Goal: Complete application form

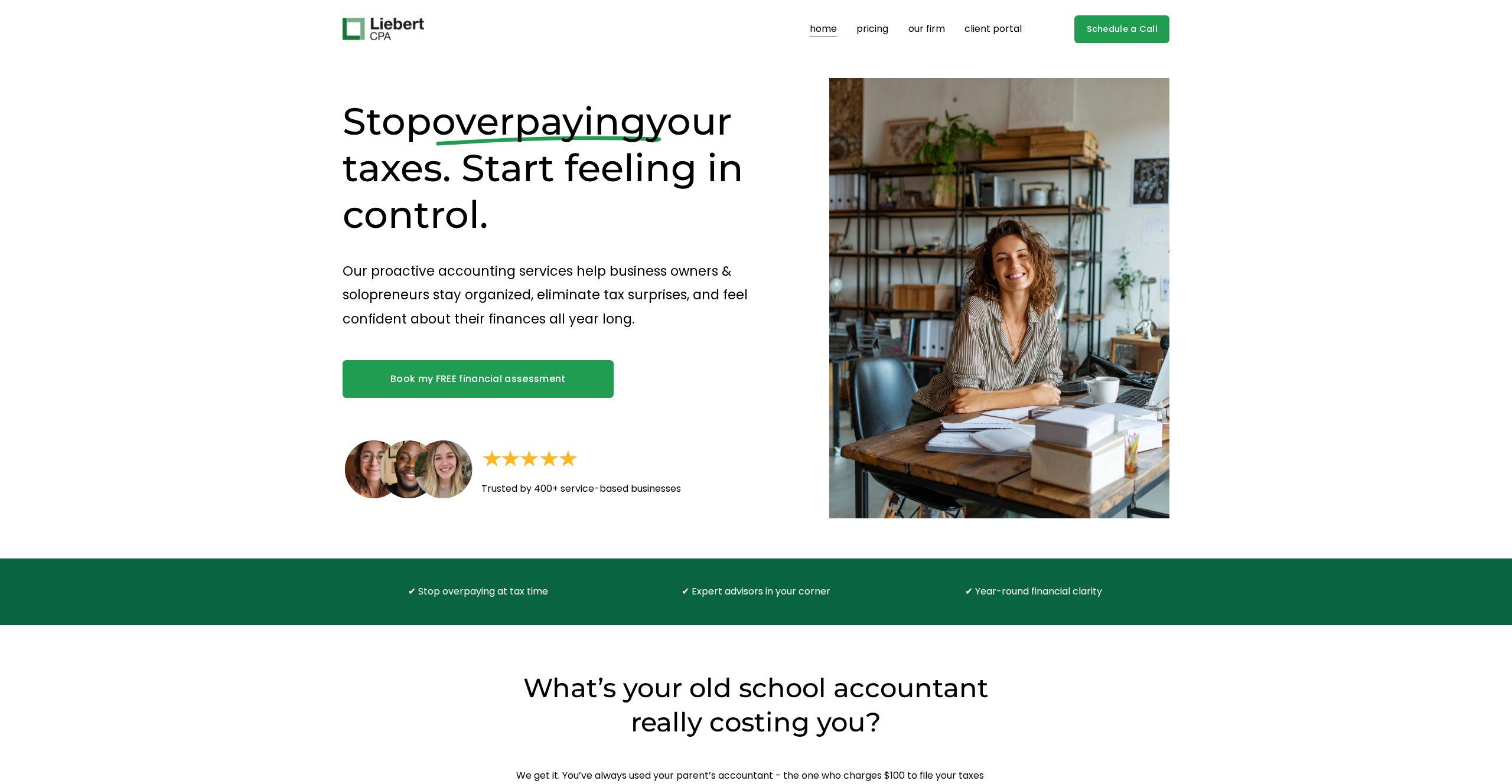
click at [866, 28] on link "pricing" at bounding box center [871, 29] width 32 height 19
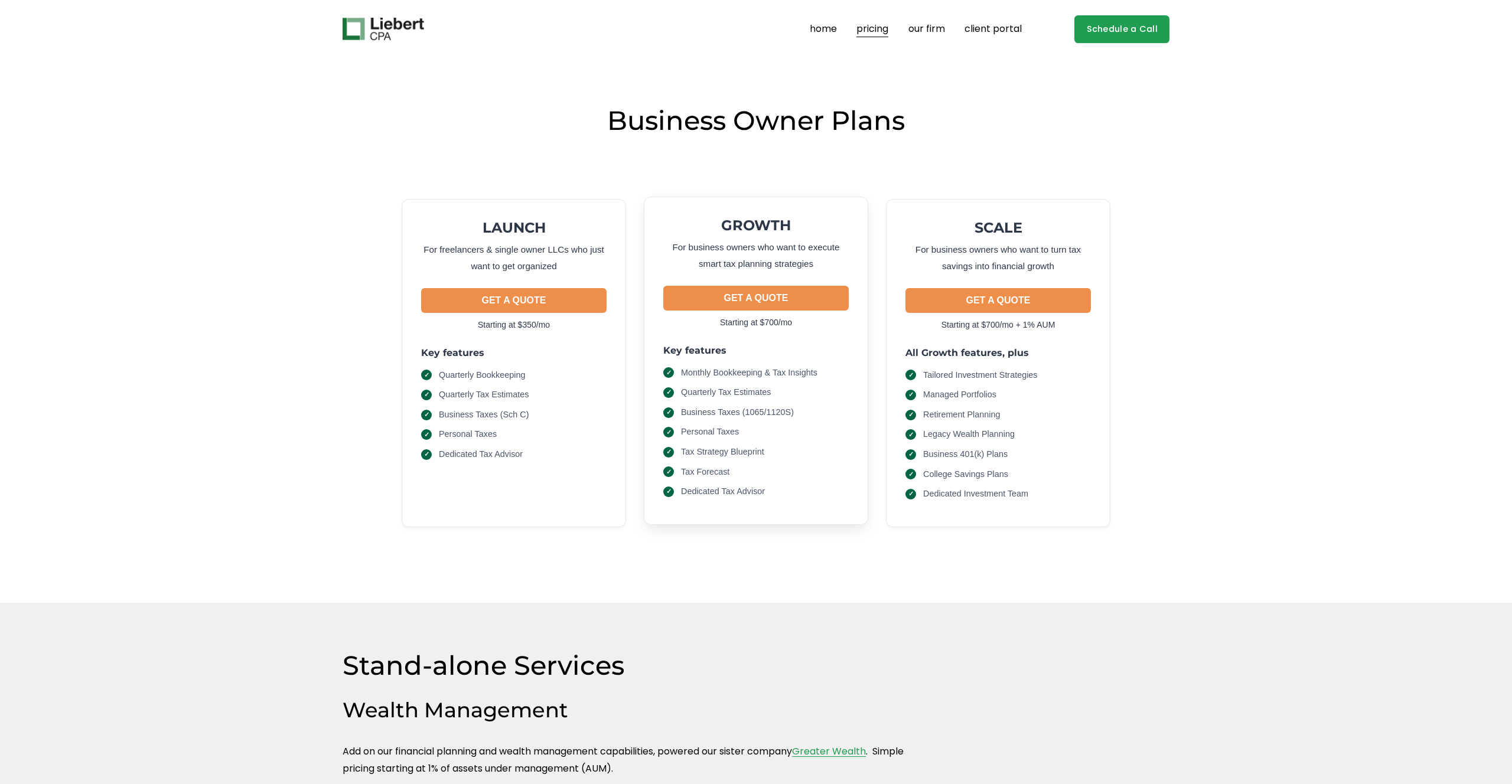
click at [771, 299] on button "GET A QUOTE" at bounding box center [756, 297] width 186 height 25
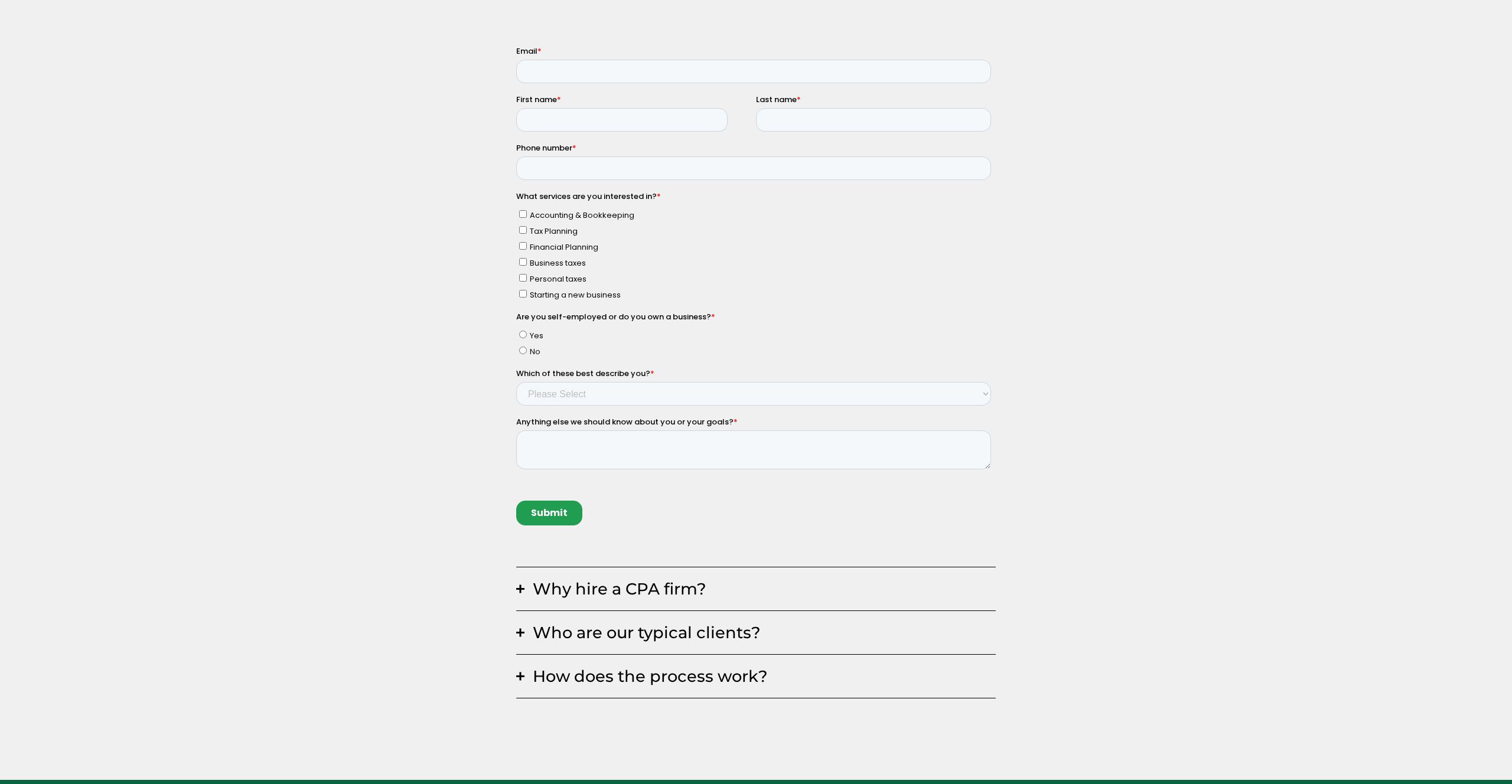
scroll to position [361, 0]
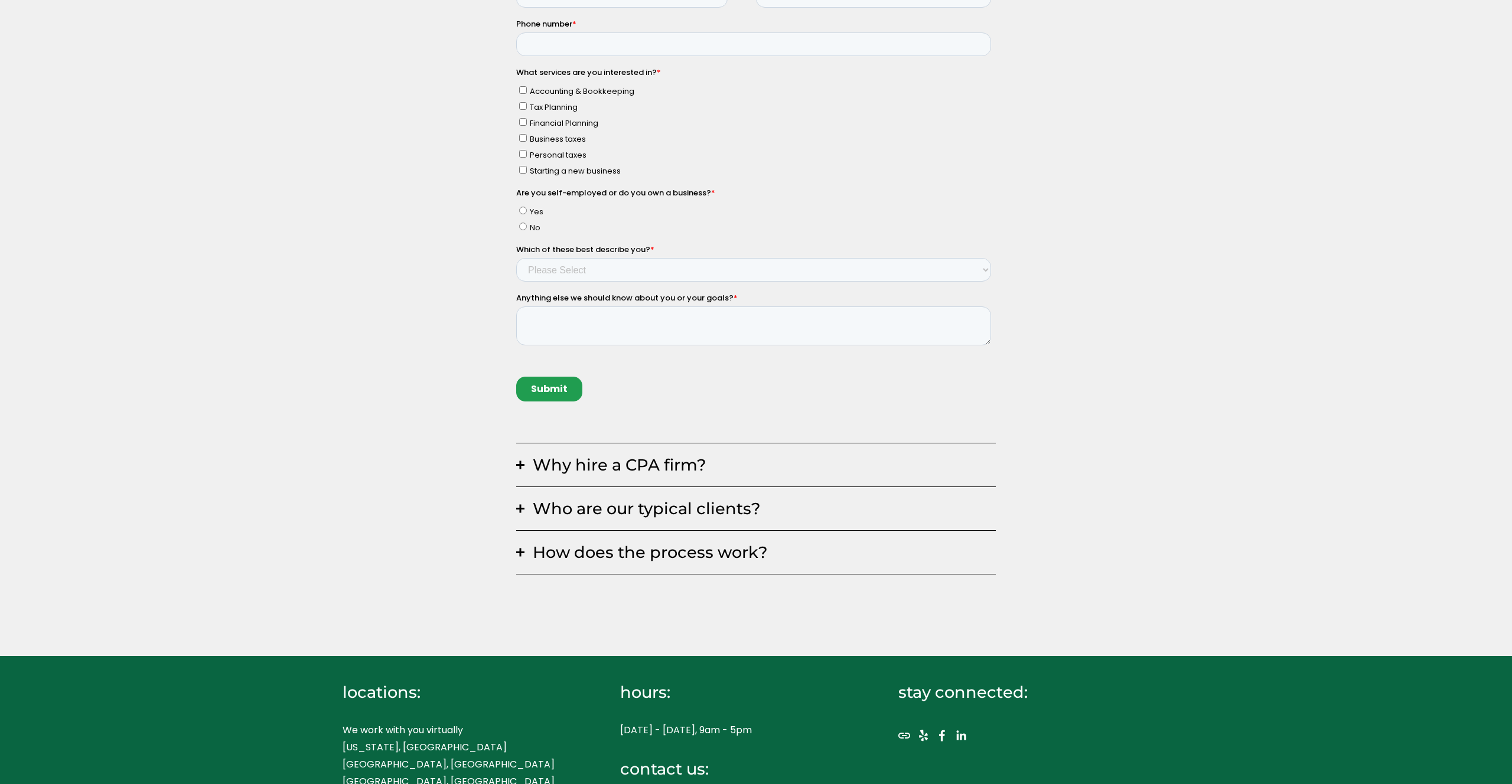
click at [561, 507] on span "Who are our typical clients?" at bounding box center [760, 508] width 471 height 20
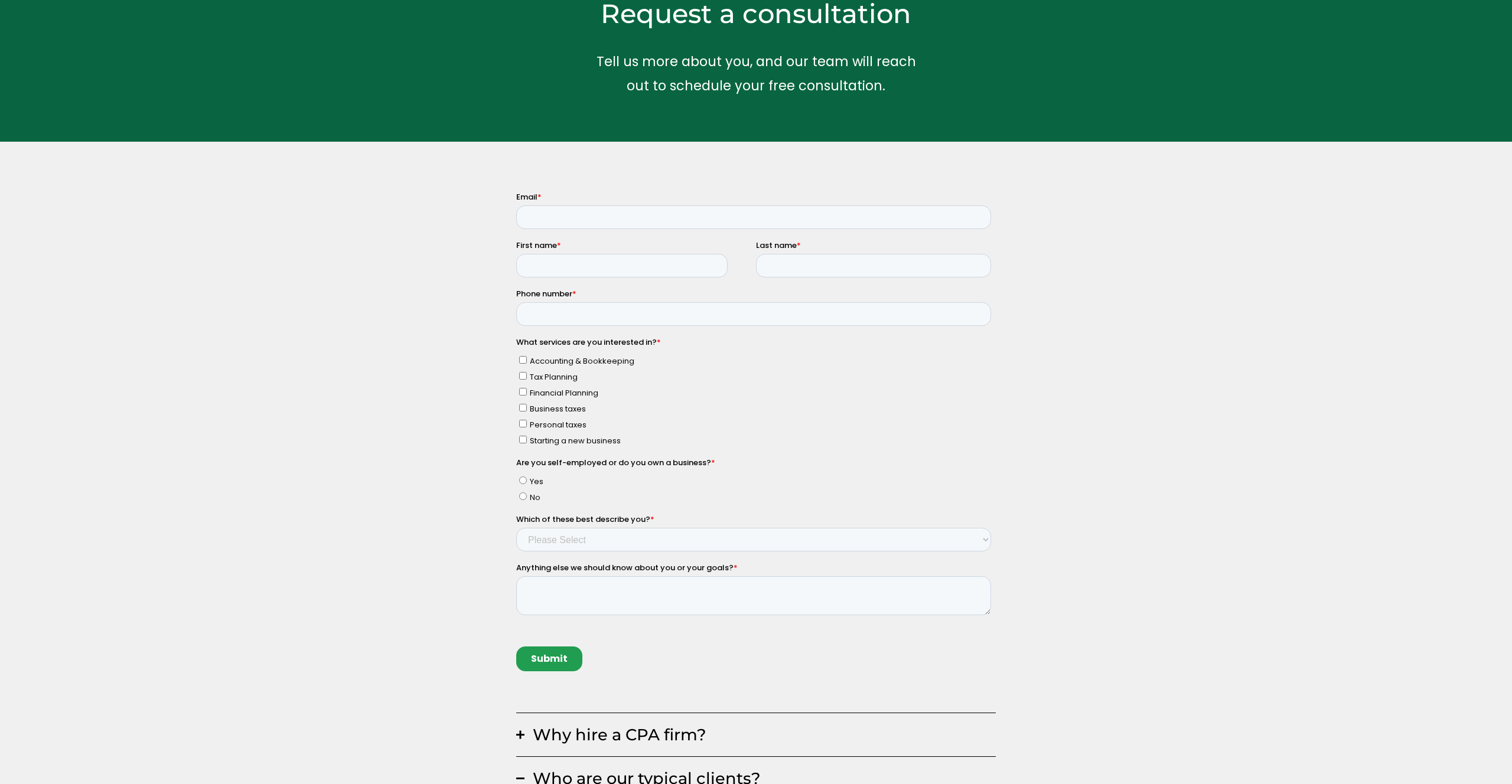
scroll to position [0, 0]
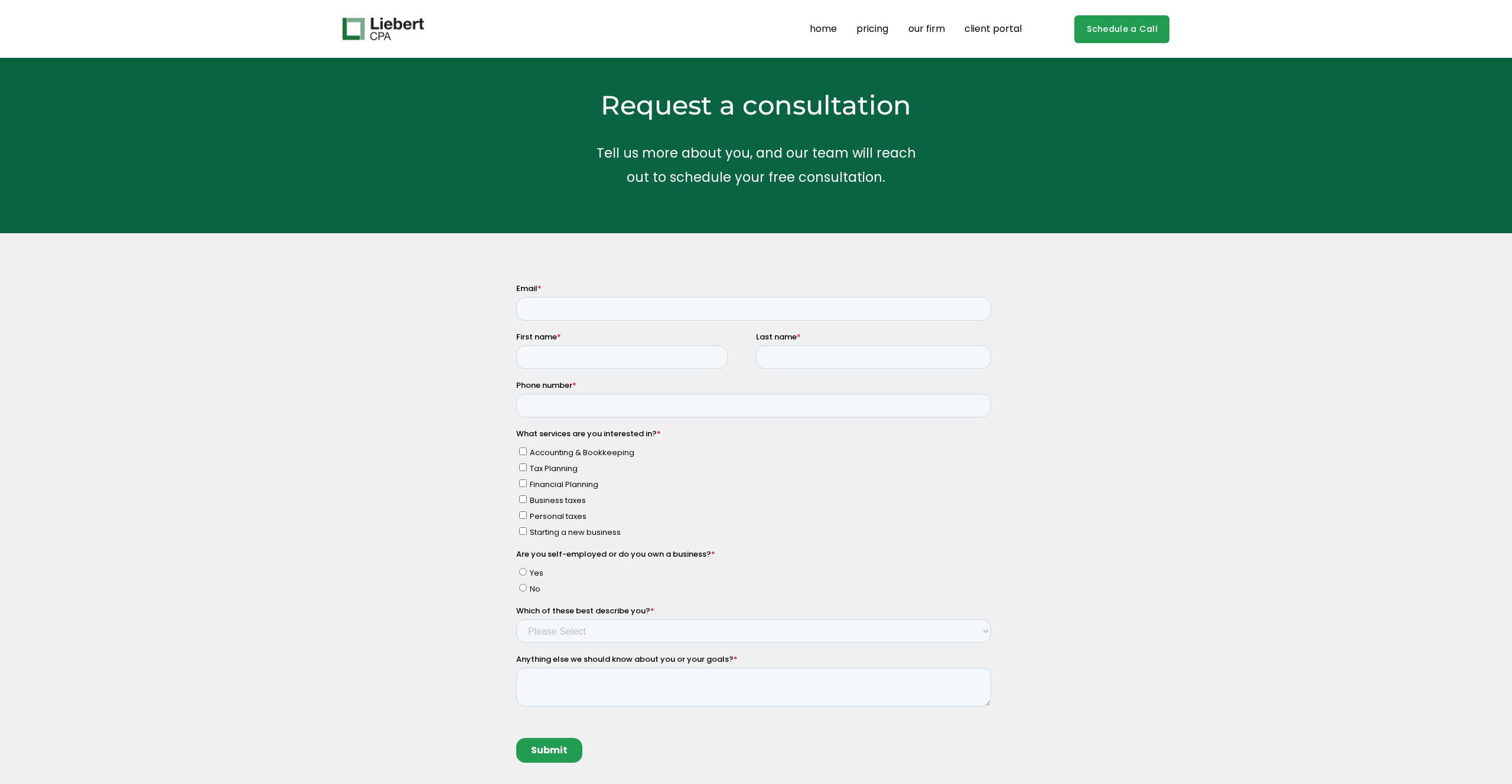
click at [566, 308] on input "Email *" at bounding box center [753, 308] width 475 height 23
type input "brady@ultramarketinggroup.com"
type input "Brady"
type input "Canaj"
type input "2034145845"
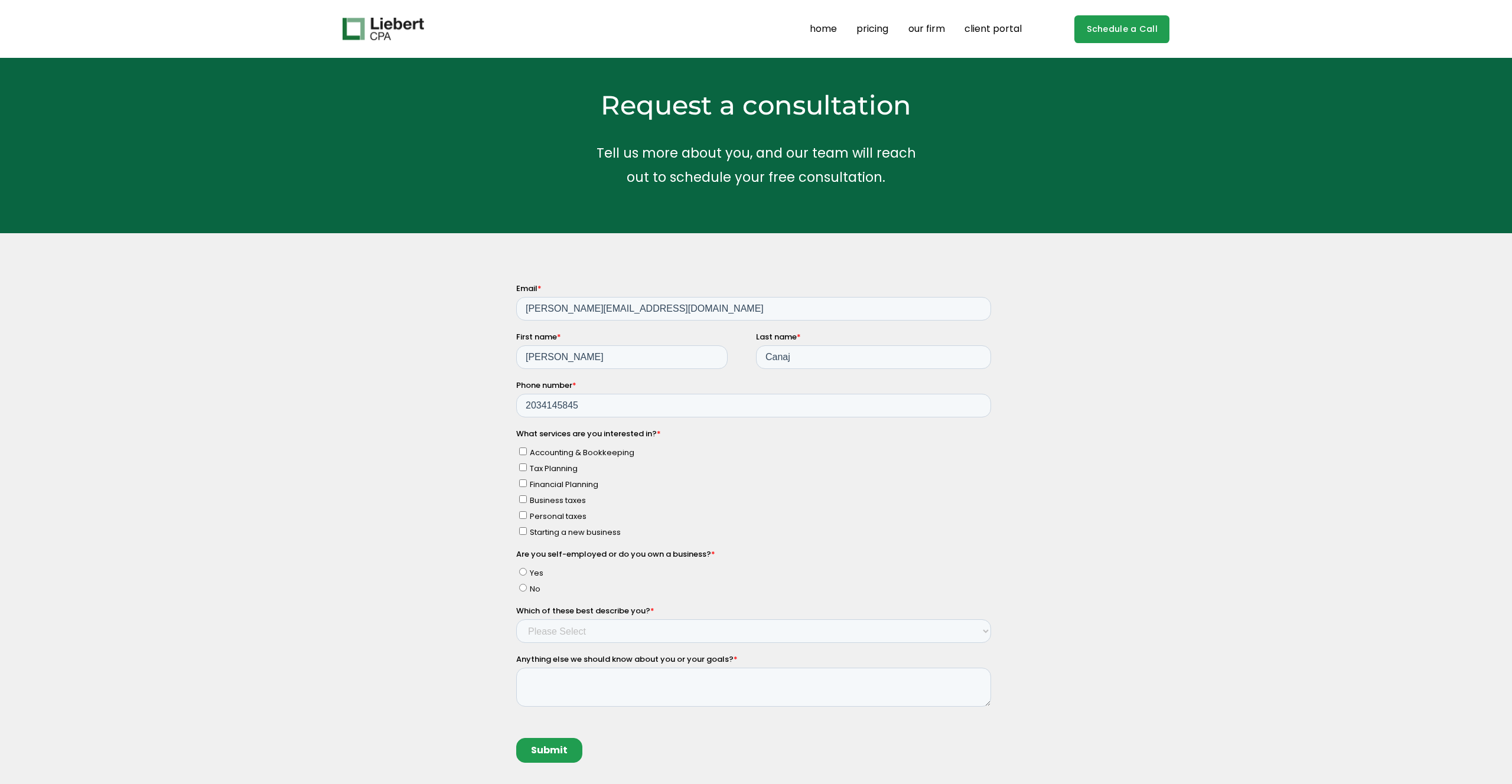
click at [470, 449] on div "Why hire a CPA firm? Having a trusted financial partner for your business is a …" at bounding box center [756, 688] width 1512 height 811
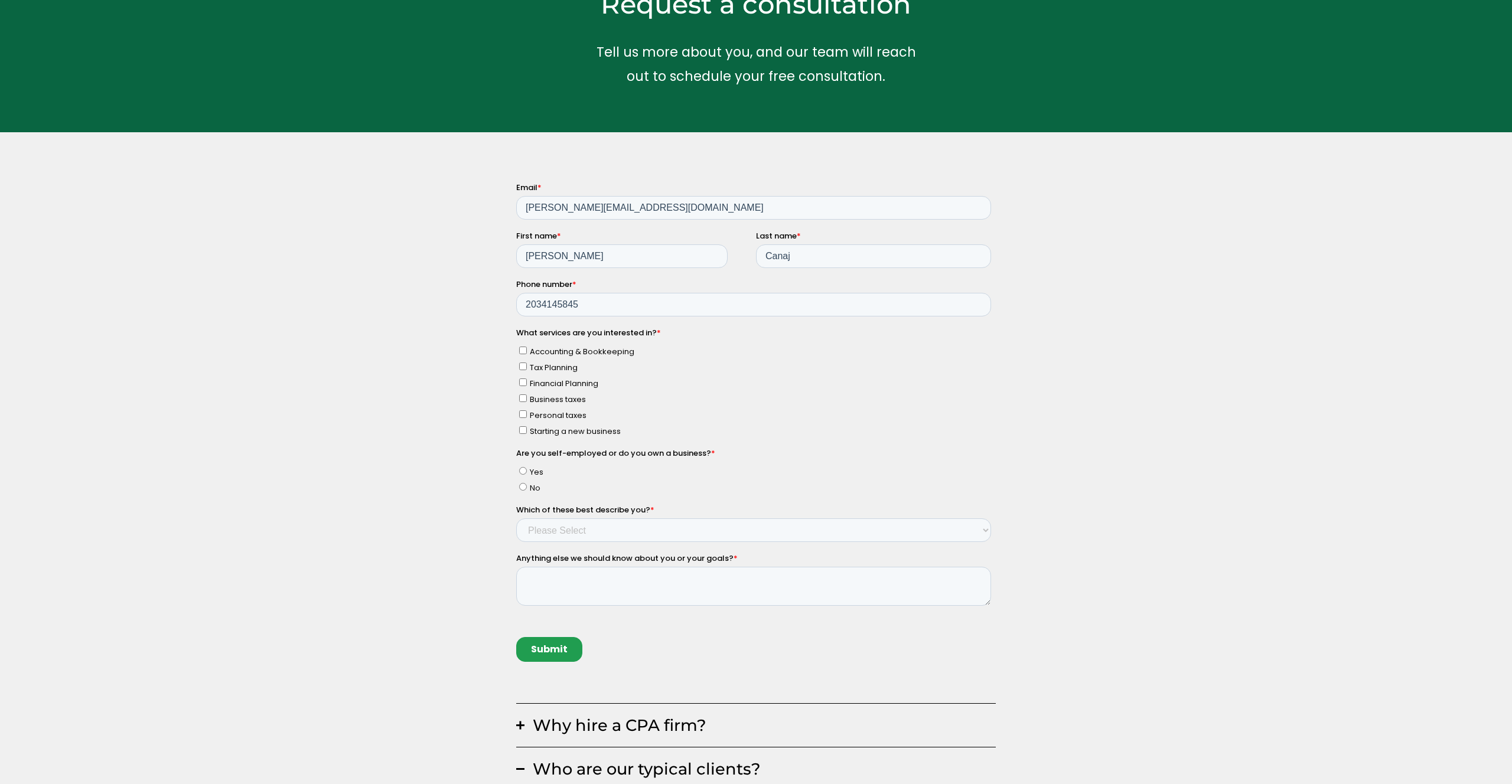
scroll to position [103, 0]
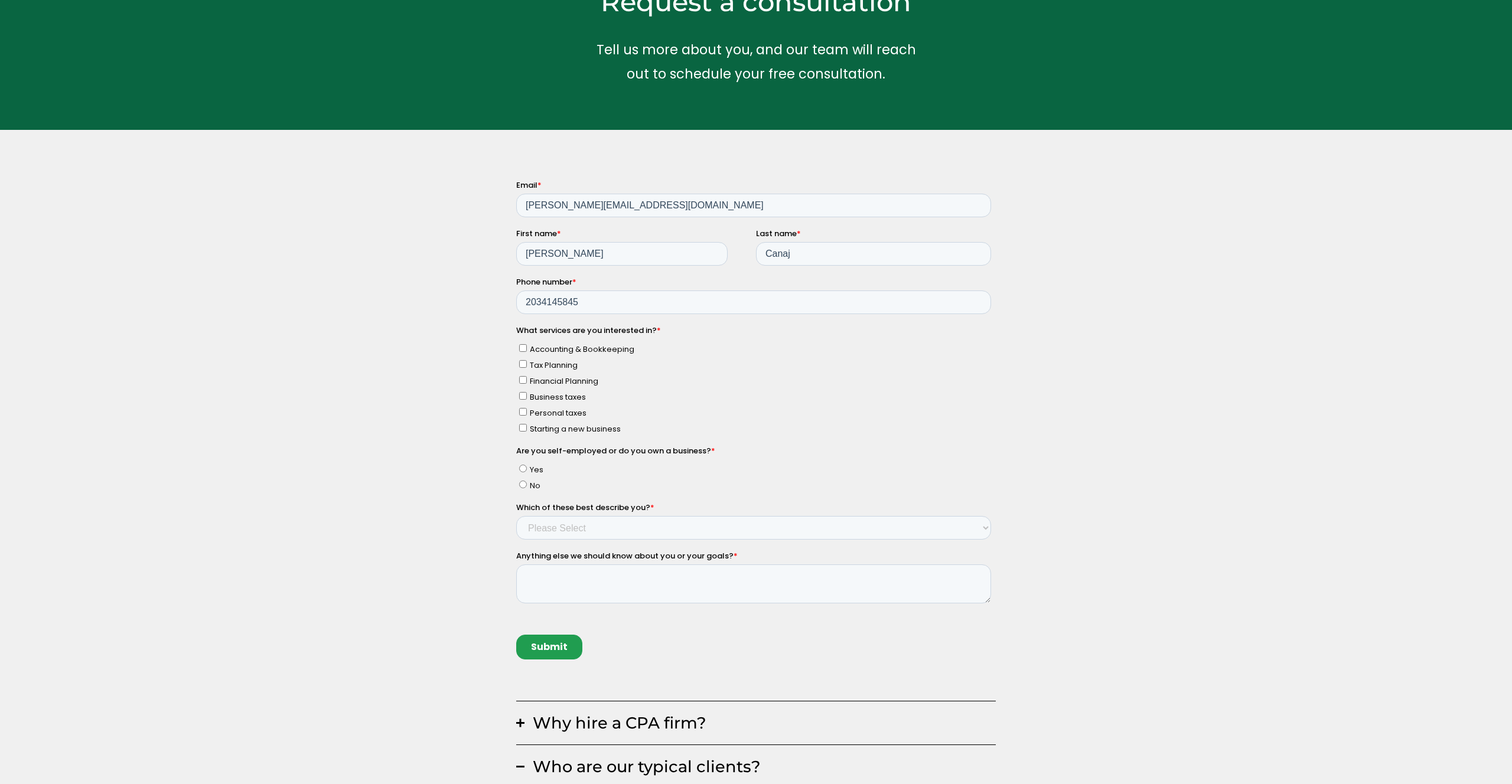
click at [523, 365] on input "Tax Planning" at bounding box center [522, 364] width 8 height 8
checkbox input "true"
click at [523, 378] on input "Financial Planning" at bounding box center [522, 379] width 8 height 8
checkbox input "true"
click at [523, 394] on input "Business taxes" at bounding box center [522, 395] width 8 height 8
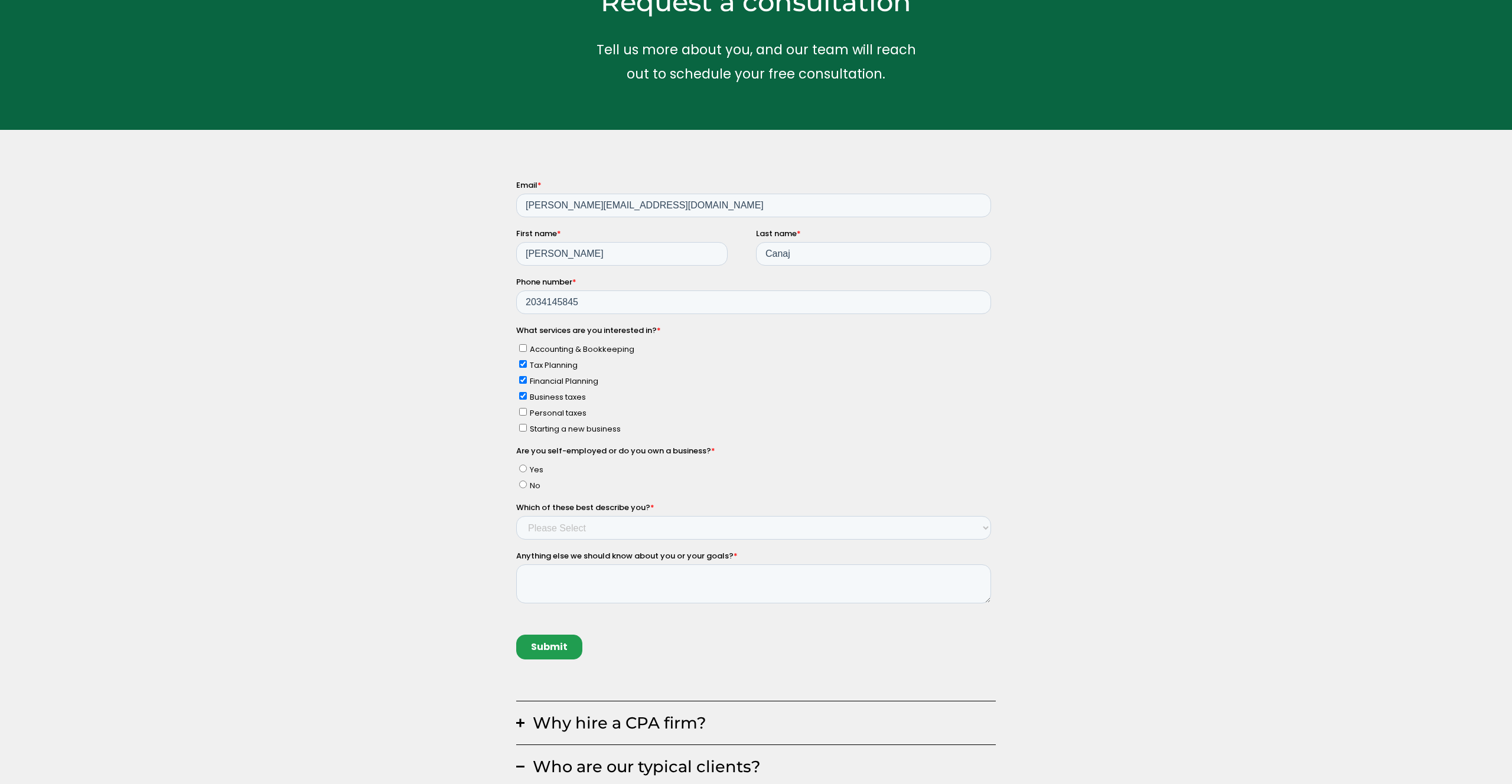
checkbox input "true"
click at [523, 410] on input "Personal taxes" at bounding box center [522, 411] width 8 height 8
checkbox input "true"
click at [524, 468] on input "Yes" at bounding box center [522, 468] width 8 height 8
radio input "true"
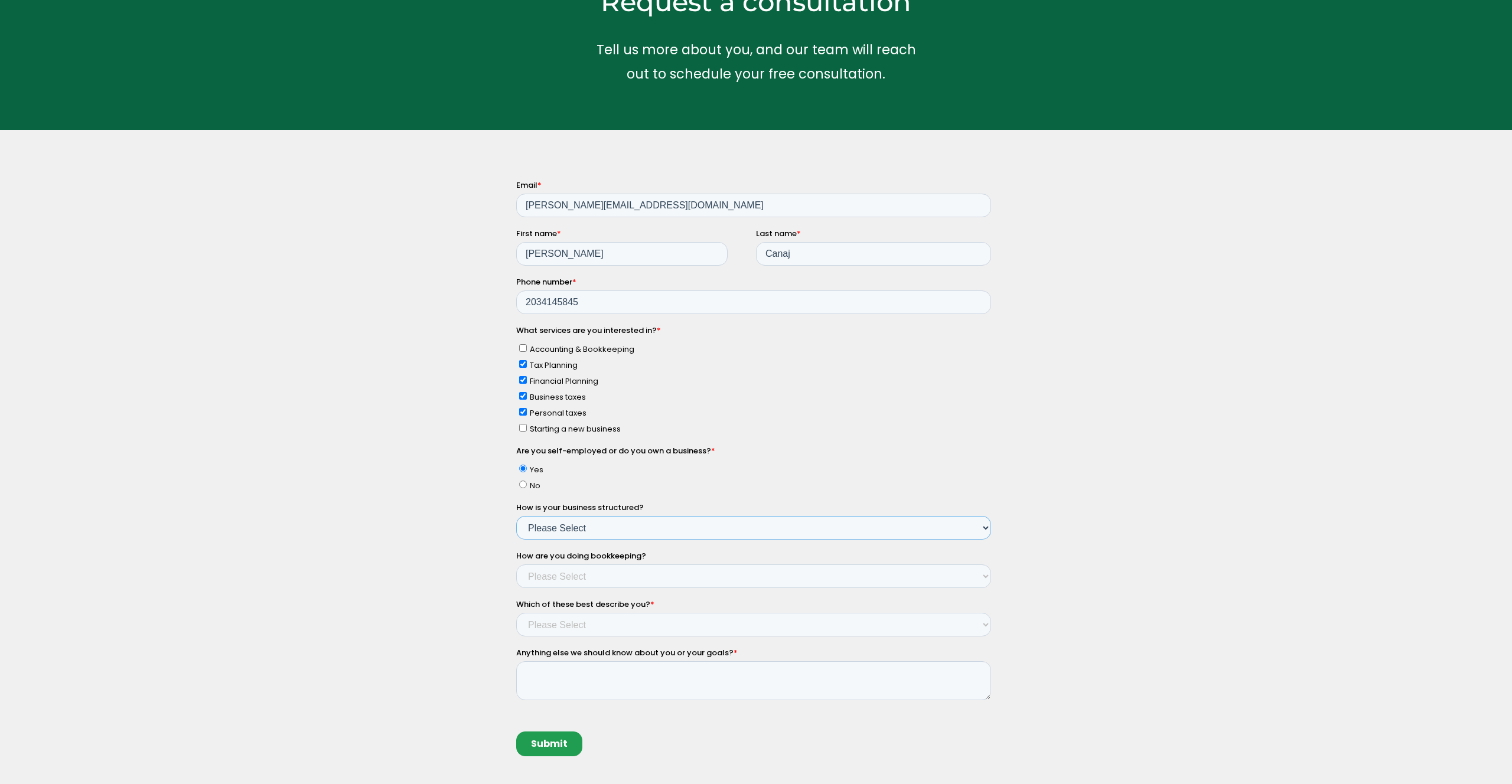
click at [566, 530] on select "Please Select Single Member LLC Multi Member LLC S Corporation C Corporation Pa…" at bounding box center [753, 527] width 475 height 23
select select "Yes - S Corporation"
click at [516, 516] on select "Please Select Single Member LLC Multi Member LLC S Corporation C Corporation Pa…" at bounding box center [753, 527] width 475 height 23
click at [555, 577] on select "Please Select Not doing any bookkeeping Myself - Spreadsheets Myself - Bookkeep…" at bounding box center [753, 575] width 475 height 23
select select "Professional accountant"
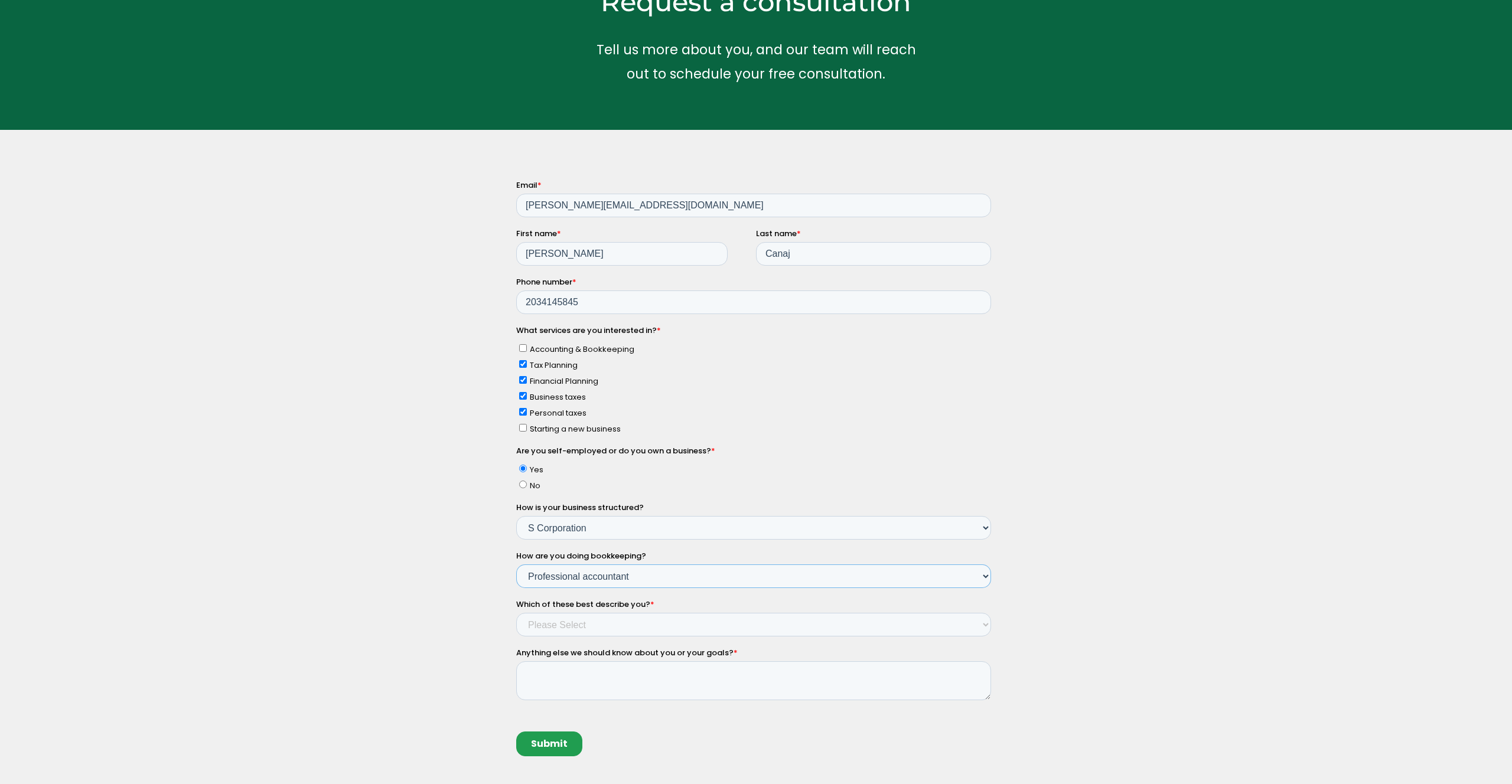
click at [516, 564] on select "Please Select Not doing any bookkeeping Myself - Spreadsheets Myself - Bookkeep…" at bounding box center [753, 575] width 475 height 23
click at [579, 621] on select "Please Select Income < $100k Income between $100k-$250k Income between $250k-$5…" at bounding box center [753, 624] width 475 height 23
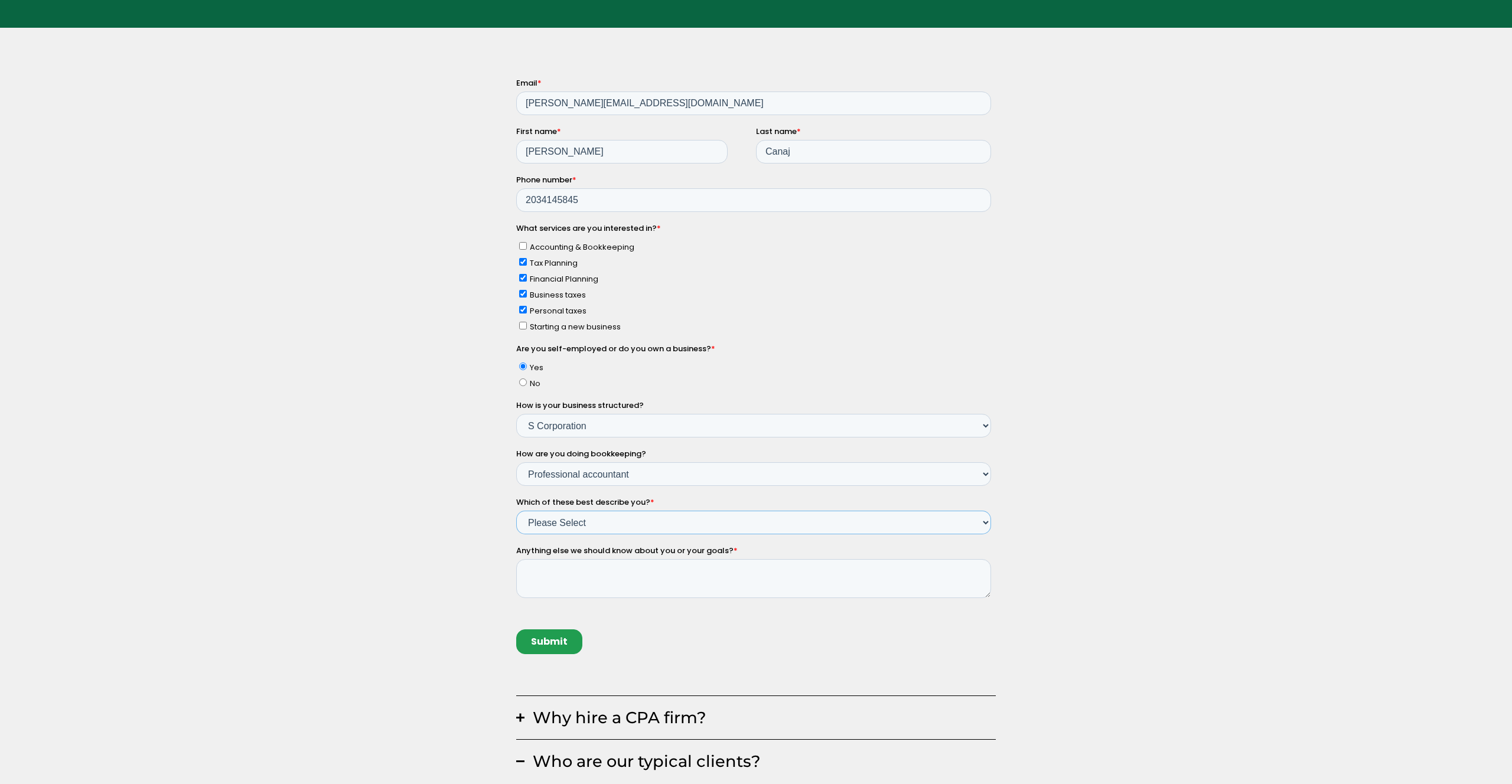
scroll to position [208, 0]
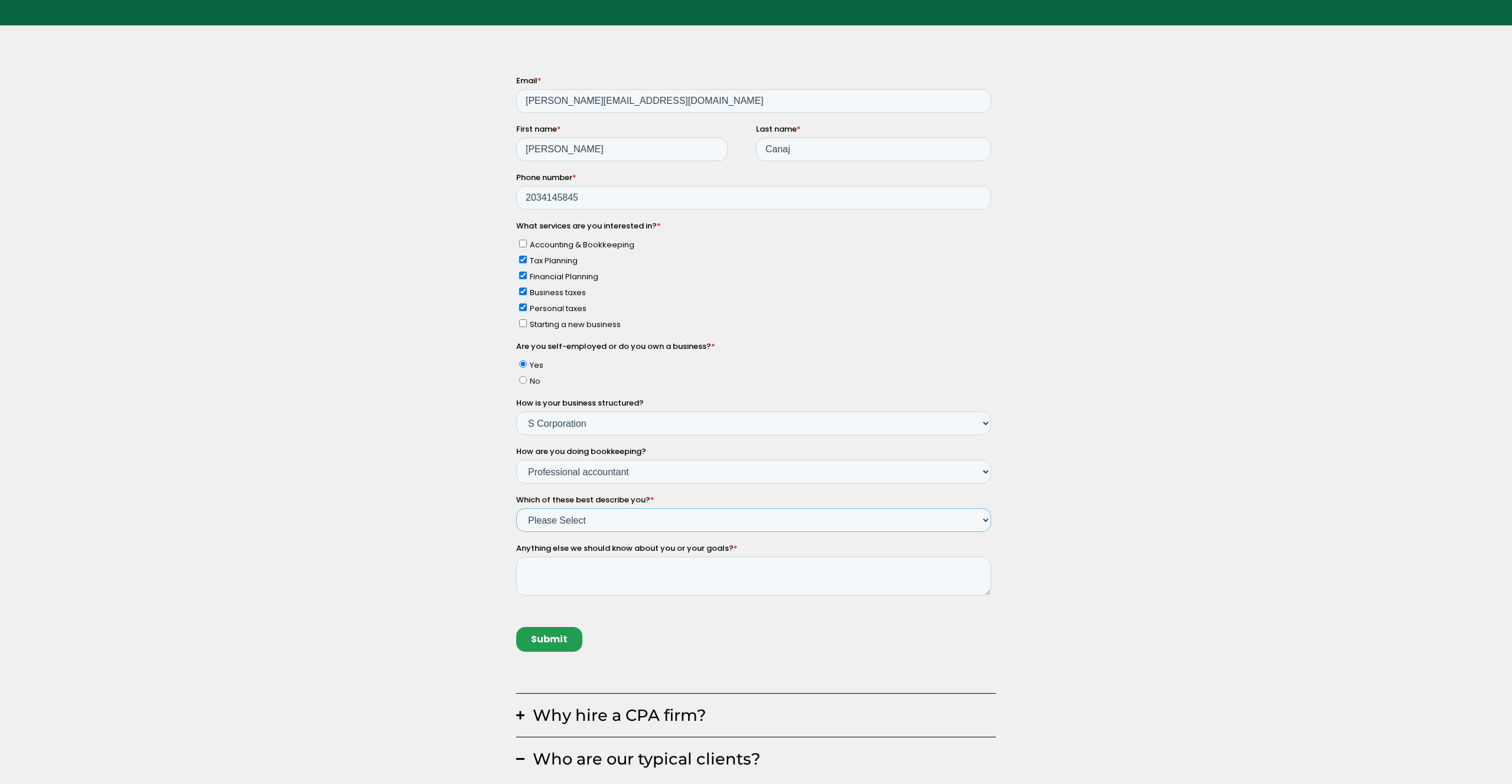
click at [626, 518] on select "Please Select Income < $100k Income between $100k-$250k Income between $250k-$5…" at bounding box center [753, 519] width 475 height 23
select select "Income between $750k-$1M"
click at [516, 508] on select "Please Select Income < $100k Income between $100k-$250k Income between $250k-$5…" at bounding box center [753, 519] width 475 height 23
click at [594, 578] on textarea "Anything else we should know about you or your goals? *" at bounding box center [753, 575] width 475 height 39
type textarea "Hi, looking to get business taxes done for my"
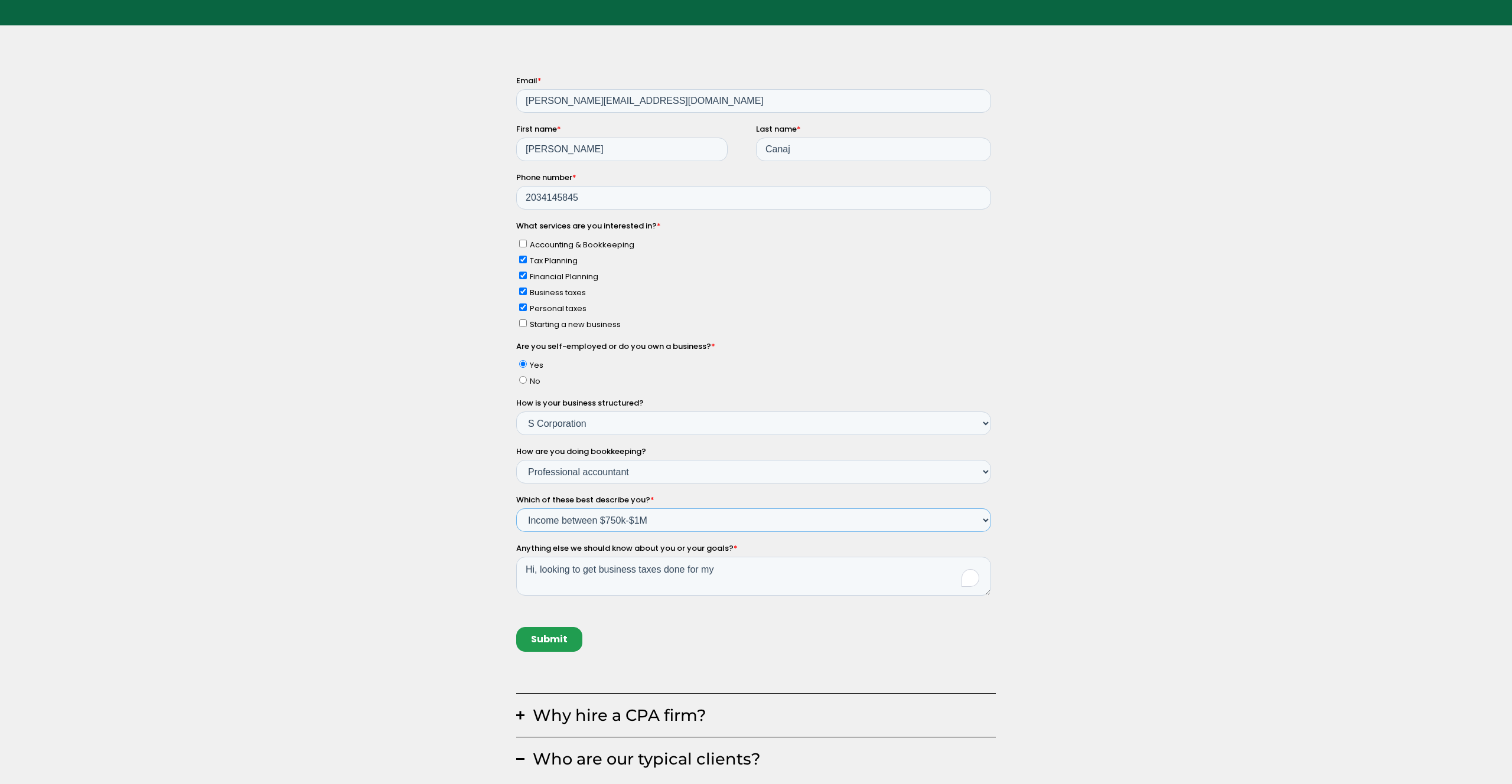
click at [636, 524] on select "Please Select Income < $100k Income between $100k-$250k Income between $250k-$5…" at bounding box center [753, 519] width 475 height 23
select select "Income between $500k-$750k"
click at [516, 508] on select "Please Select Income < $100k Income between $100k-$250k Income between $250k-$5…" at bounding box center [753, 519] width 475 height 23
click at [719, 567] on textarea "Hi, looking to get business taxes done for my" at bounding box center [753, 575] width 475 height 39
click at [753, 604] on fieldset "Anything else we should know about you or your goals? * Hi, looking to get busi…" at bounding box center [755, 574] width 479 height 64
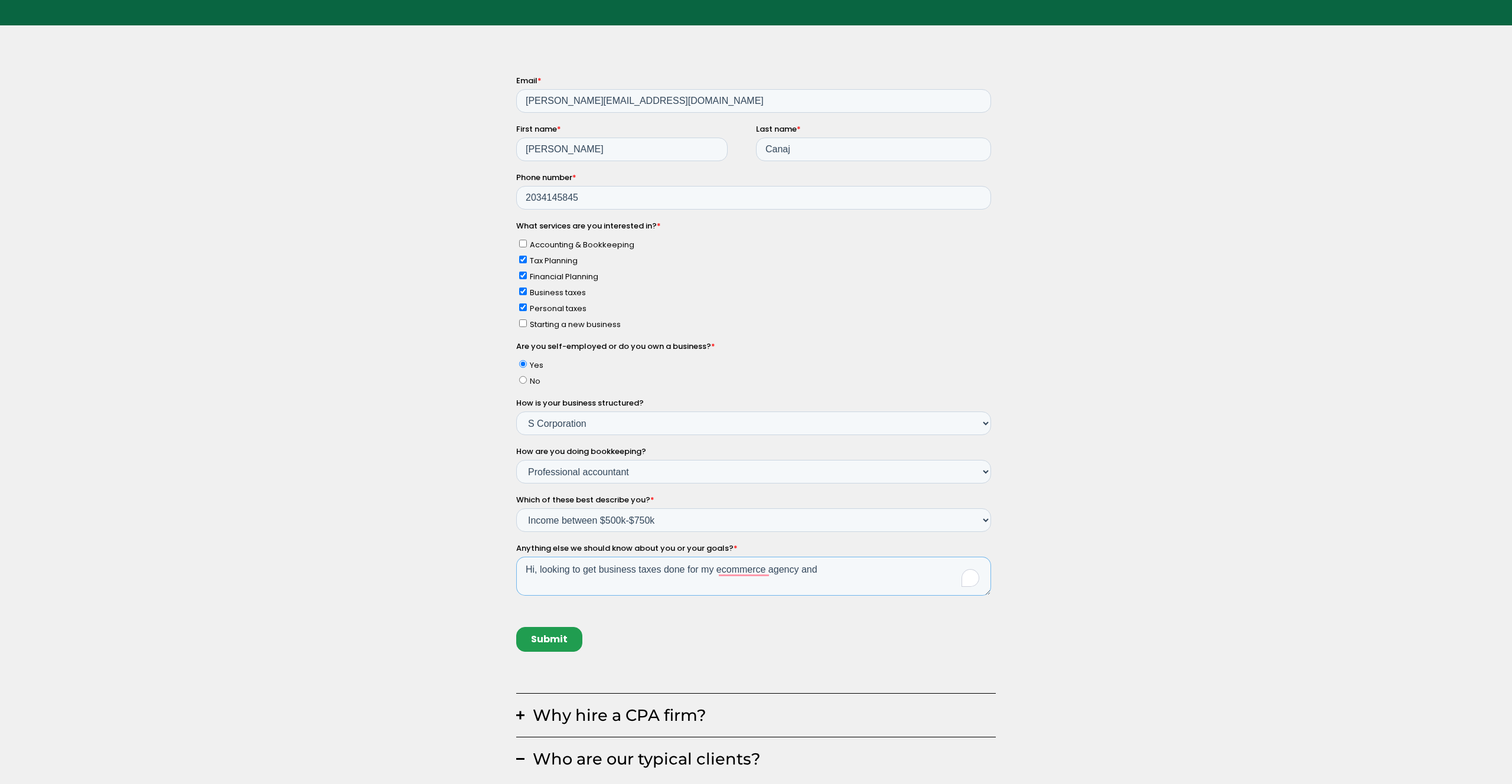
drag, startPoint x: 830, startPoint y: 572, endPoint x: 810, endPoint y: 571, distance: 20.0
click at [810, 571] on textarea "Hi, looking to get business taxes done for my ecommerce agency and" at bounding box center [753, 575] width 475 height 39
type textarea "Hi, looking to get business taxes done for my e-commerce agency as well as the …"
click at [689, 617] on div "Submit" at bounding box center [755, 639] width 479 height 45
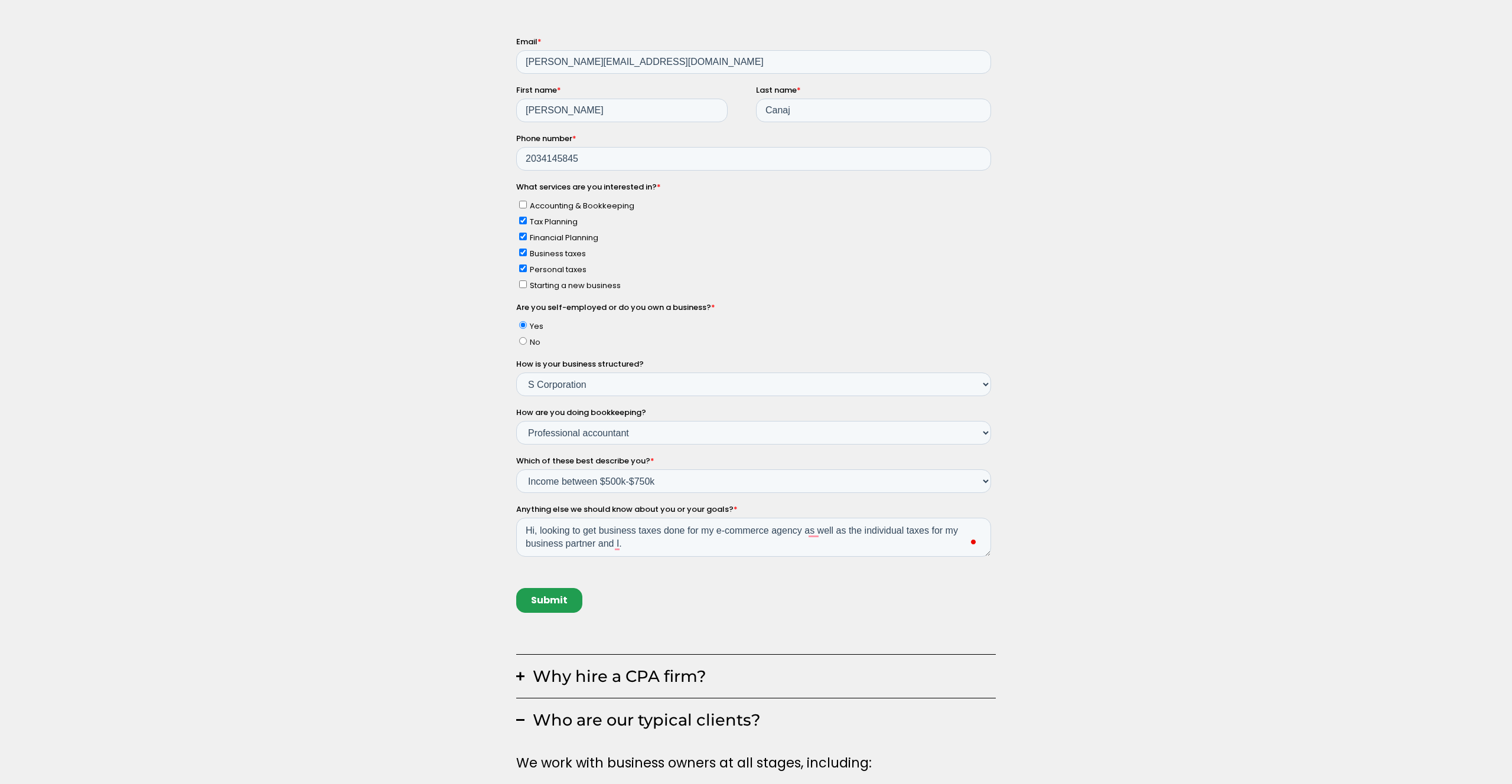
scroll to position [246, 0]
click at [540, 597] on input "Submit" at bounding box center [549, 601] width 66 height 25
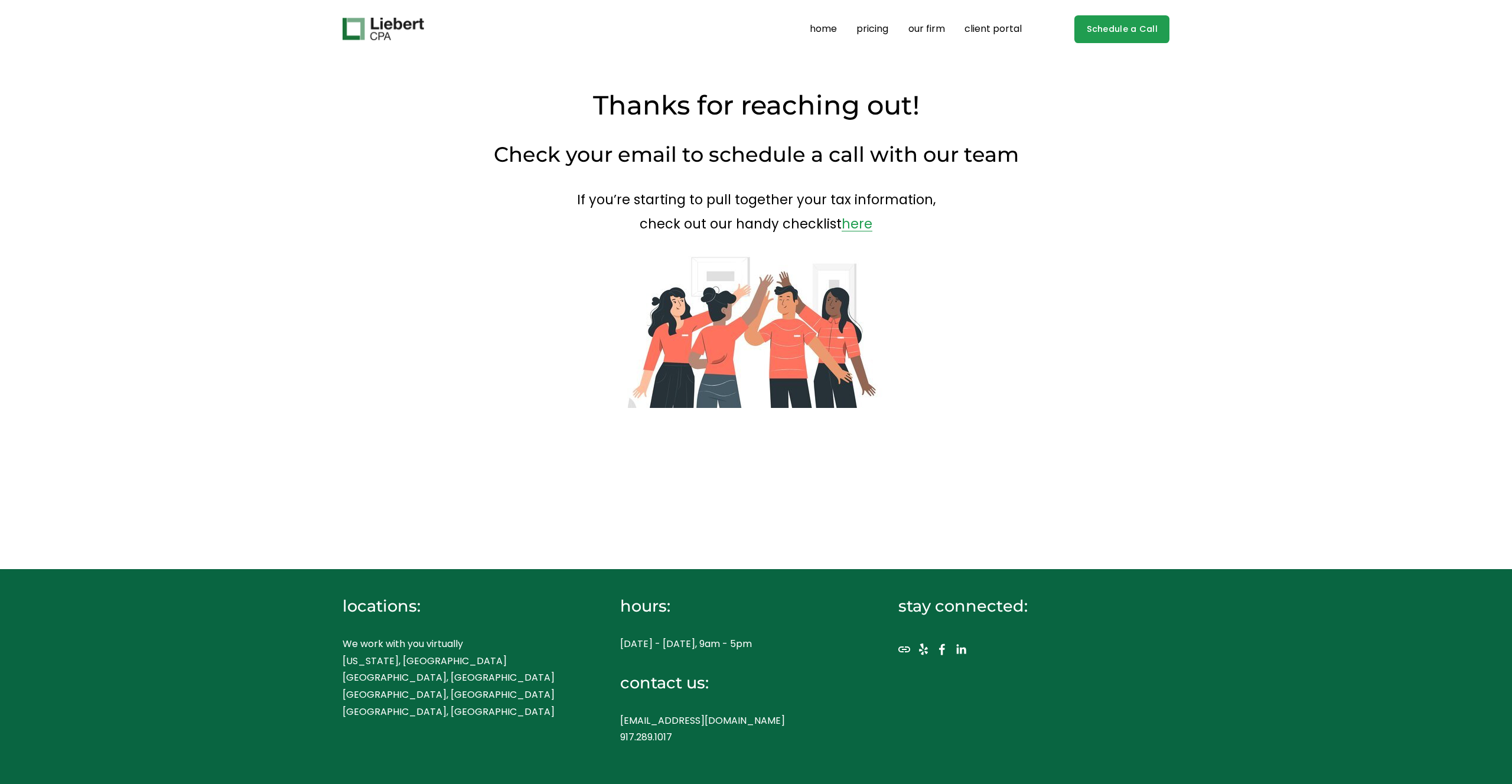
click at [851, 228] on link "here" at bounding box center [857, 224] width 31 height 19
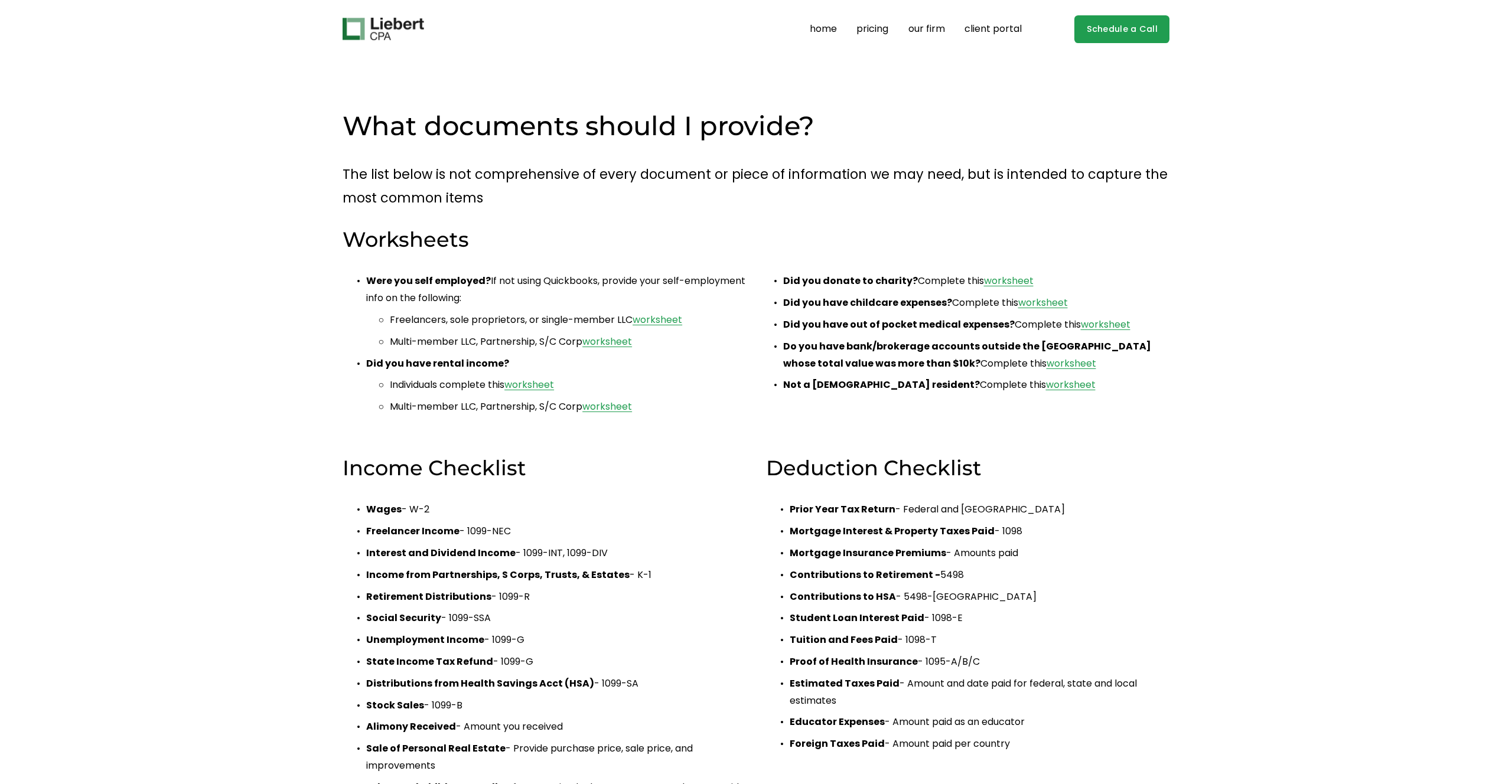
click at [228, 89] on div at bounding box center [756, 113] width 1512 height 225
